Goal: Check status: Check status

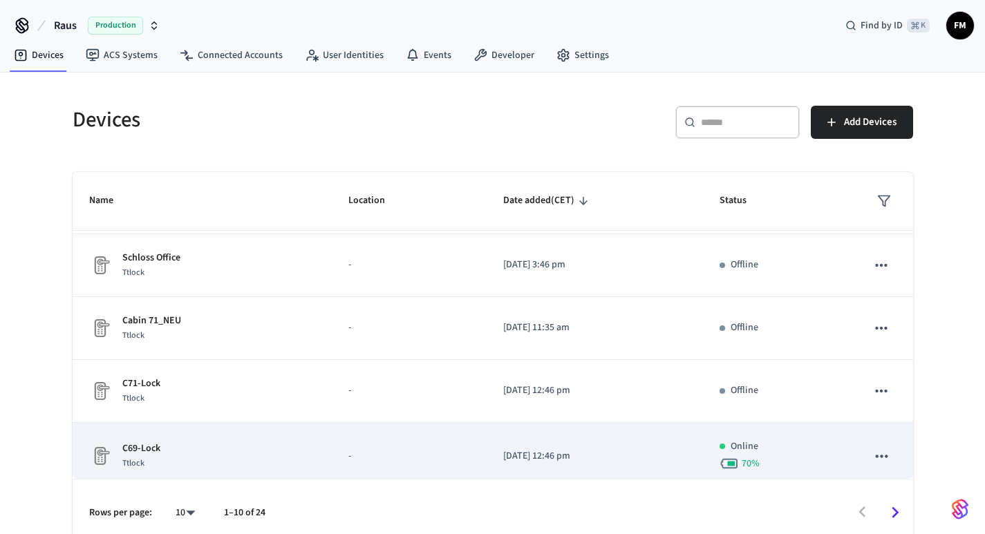
scroll to position [386, 0]
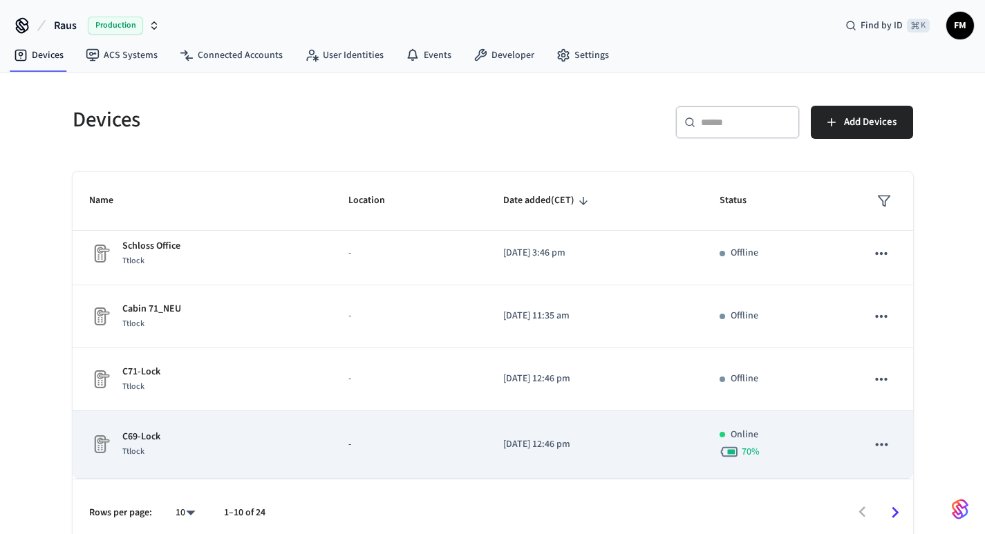
click at [566, 450] on p "[DATE] 12:46 pm" at bounding box center [594, 444] width 182 height 15
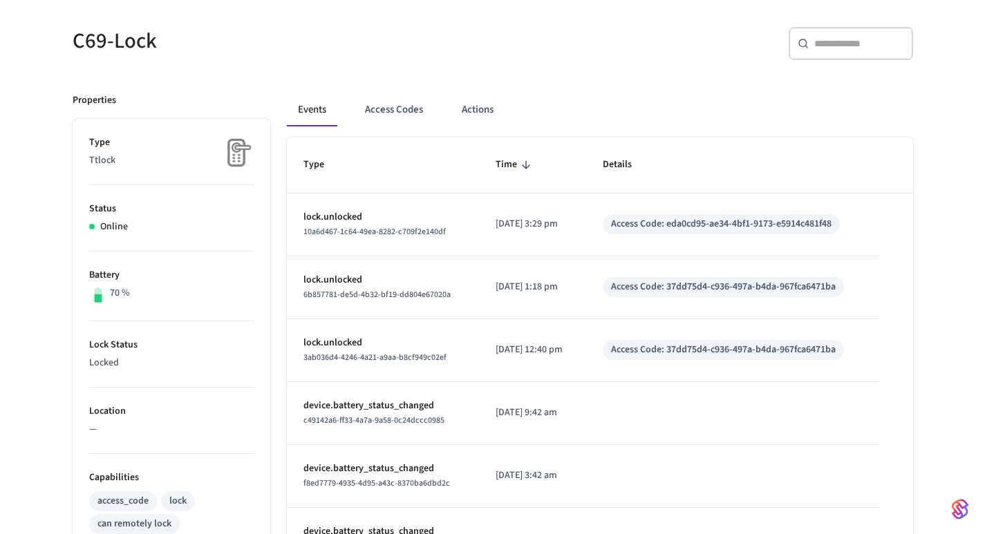
scroll to position [114, 0]
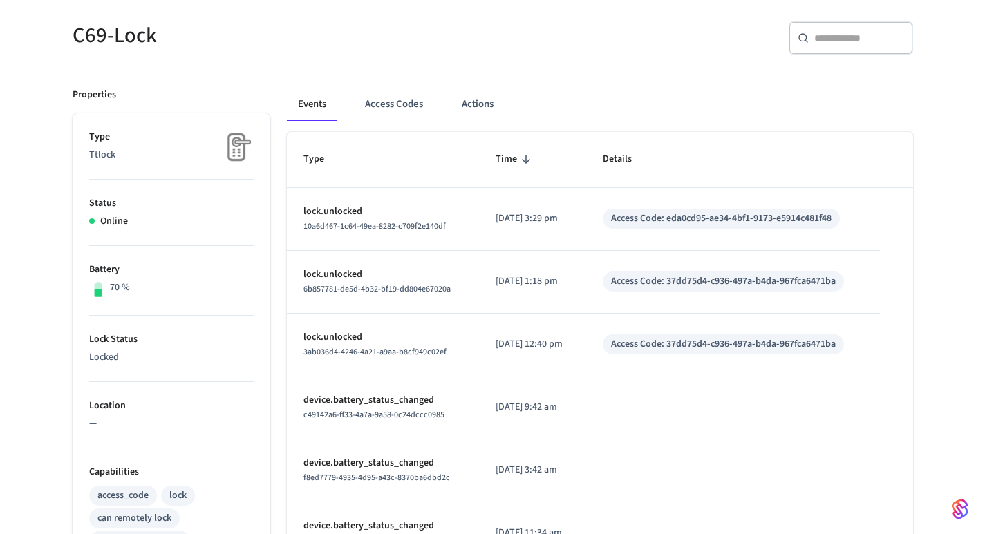
click at [928, 247] on div "C69-Lock ​ ​ Properties Type Ttlock Status Online Battery 70 % Lock Status Lock…" at bounding box center [492, 504] width 884 height 1032
click at [893, 225] on table "Type Time Details lock.unlocked 10a6d467-1c64-49ea-8282-c709f2e140df 2025/09/08…" at bounding box center [600, 474] width 626 height 684
click at [939, 250] on div "C69-Lock ​ ​ Properties Type Ttlock Status Online Battery 70 % Lock Status Lock…" at bounding box center [492, 504] width 985 height 1032
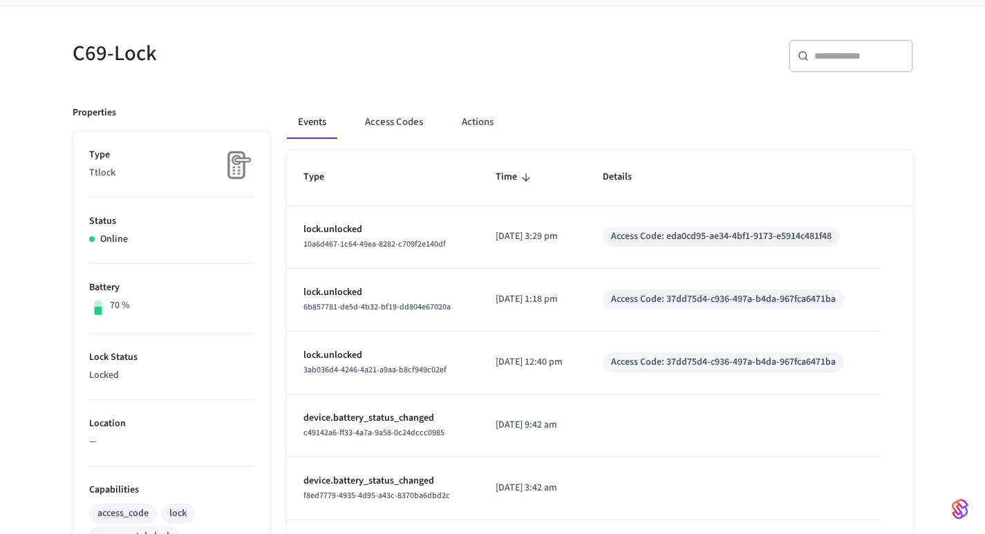
scroll to position [93, 0]
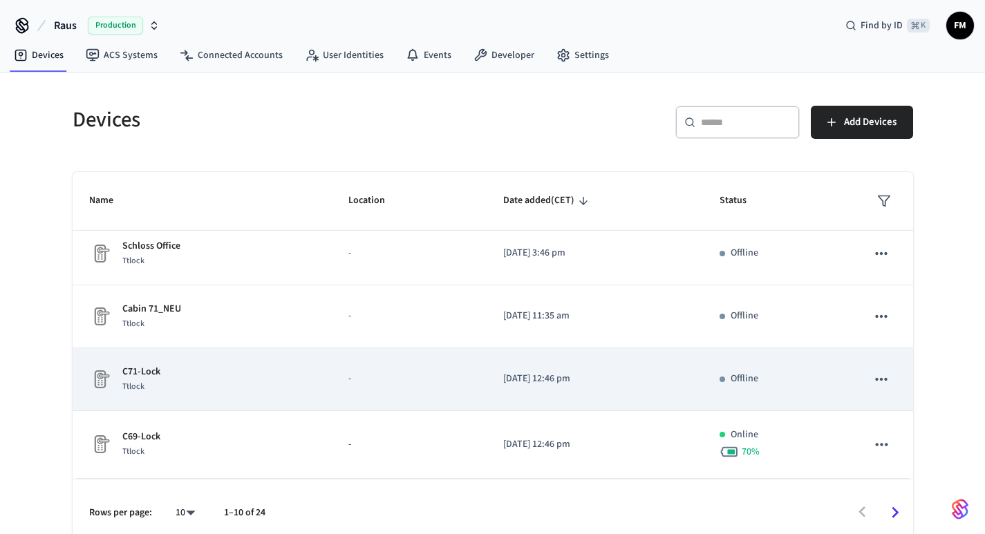
scroll to position [12, 0]
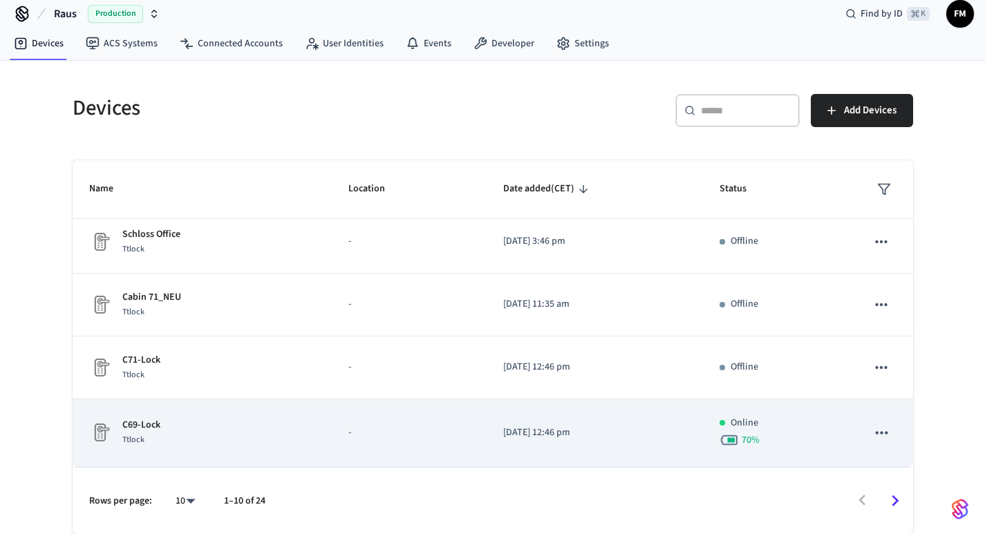
click at [600, 442] on td "[DATE] 12:46 pm" at bounding box center [594, 433] width 216 height 68
